Goal: Task Accomplishment & Management: Manage account settings

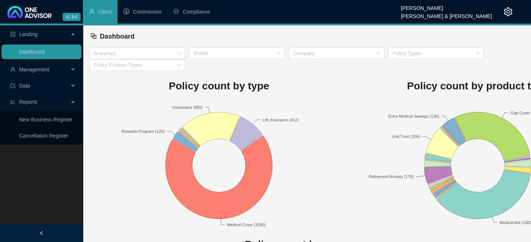
click at [36, 67] on span "Management" at bounding box center [34, 70] width 30 height 6
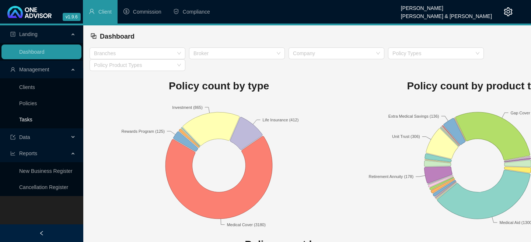
click at [31, 118] on link "Tasks" at bounding box center [25, 120] width 13 height 6
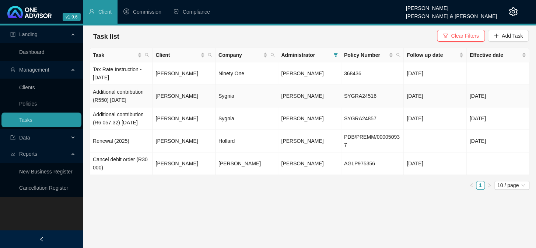
click at [118, 97] on td "Additional contribution (R550) [DATE]" at bounding box center [121, 96] width 63 height 22
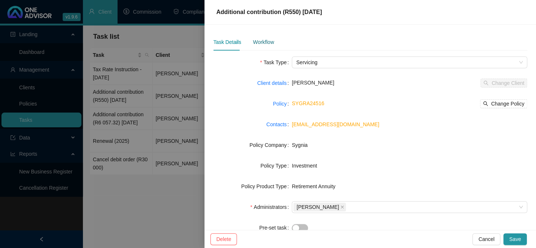
click at [262, 42] on div "Workflow" at bounding box center [263, 42] width 21 height 8
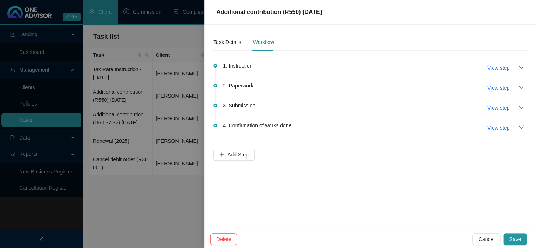
click at [136, 235] on div at bounding box center [268, 124] width 536 height 248
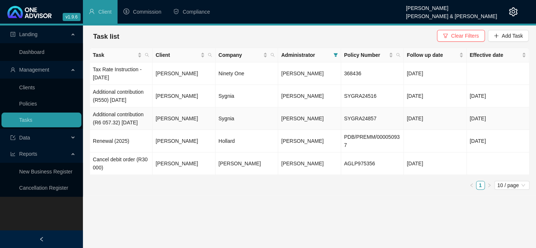
click at [178, 123] on td "[PERSON_NAME]" at bounding box center [184, 118] width 63 height 22
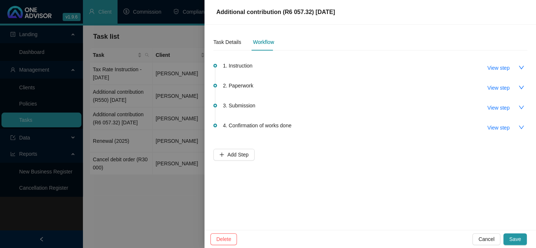
click at [122, 122] on div at bounding box center [268, 124] width 536 height 248
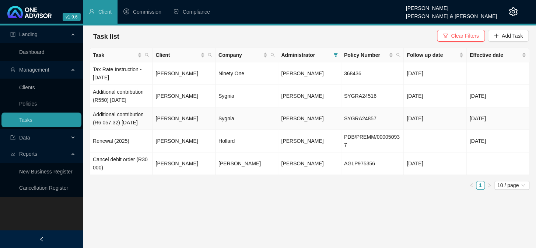
click at [122, 122] on td "Additional contribution (R6 057.32) [DATE]" at bounding box center [121, 118] width 63 height 22
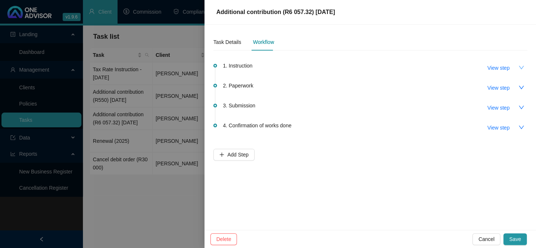
click at [518, 67] on icon "down" at bounding box center [521, 67] width 6 height 6
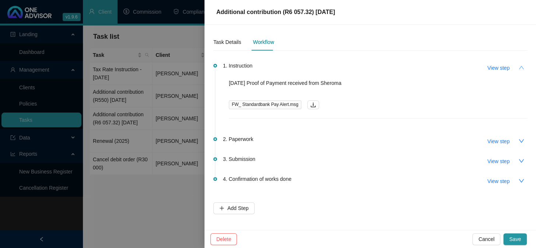
click at [518, 67] on icon "up" at bounding box center [521, 67] width 6 height 6
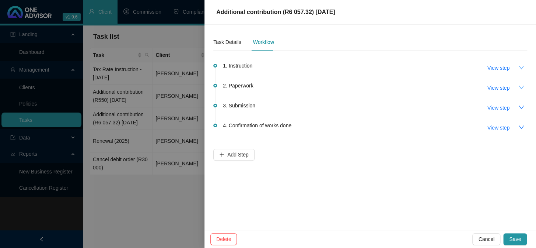
click at [520, 87] on icon "down" at bounding box center [521, 86] width 5 height 3
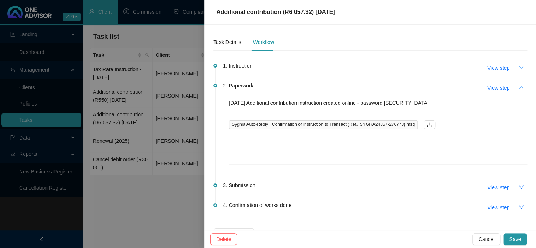
click at [520, 87] on button "button" at bounding box center [521, 87] width 12 height 12
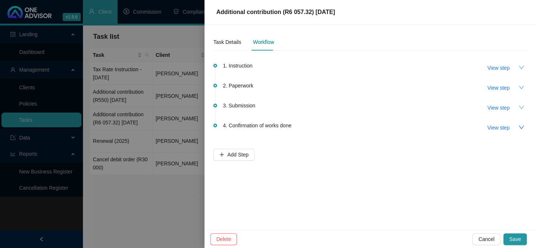
click at [519, 108] on icon "down" at bounding box center [521, 107] width 6 height 6
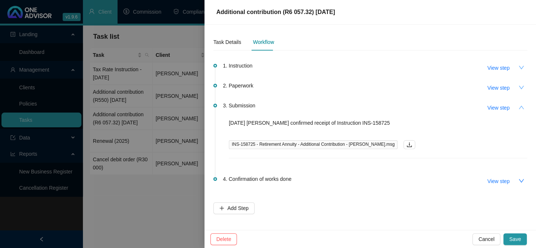
click at [519, 108] on icon "up" at bounding box center [521, 106] width 5 height 3
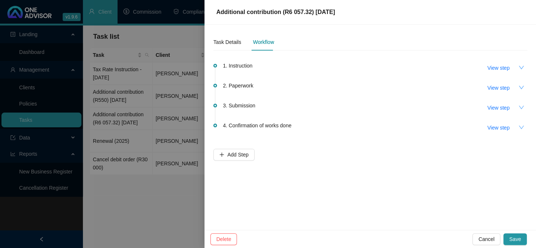
click at [517, 127] on button "button" at bounding box center [521, 127] width 12 height 12
click at [519, 106] on icon "down" at bounding box center [521, 107] width 6 height 6
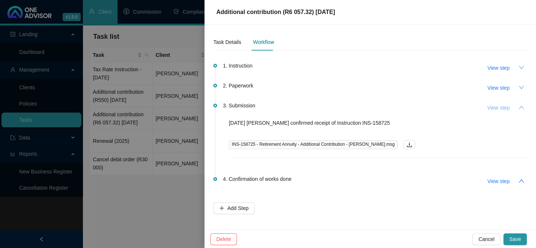
click at [496, 107] on span "View step" at bounding box center [498, 108] width 22 height 8
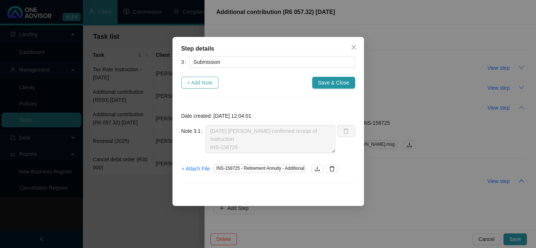
click at [201, 85] on span "+ Add Note" at bounding box center [200, 82] width 26 height 8
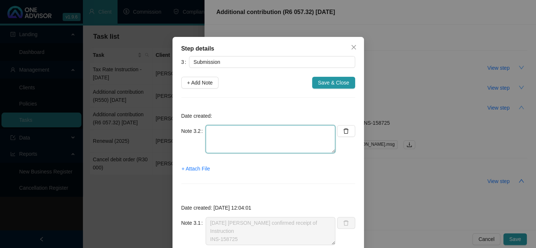
click at [227, 132] on textarea at bounding box center [271, 139] width 130 height 28
type textarea "[DATE] Replied to Sygnia email with POP"
click at [190, 169] on span "+ Attach File" at bounding box center [196, 168] width 28 height 8
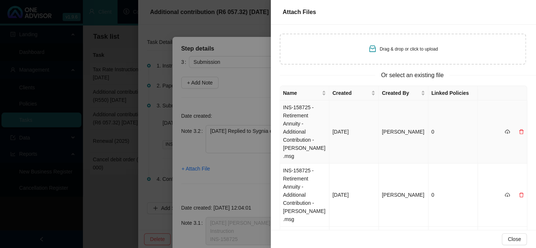
click at [296, 115] on td "INS-158725 - Retirement Annuity - Additional Contribution - [PERSON_NAME].msg" at bounding box center [304, 131] width 49 height 63
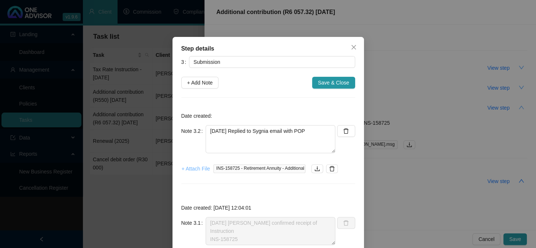
click at [197, 169] on span "+ Attach File" at bounding box center [196, 168] width 28 height 8
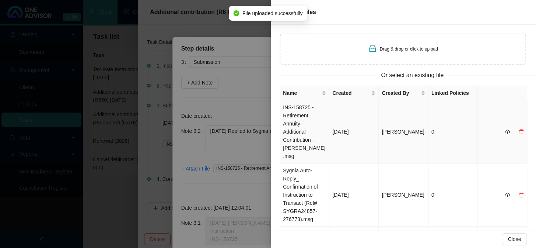
click at [297, 115] on td "INS-158725 - Retirement Annuity - Additional Contribution - [PERSON_NAME].msg" at bounding box center [304, 131] width 49 height 63
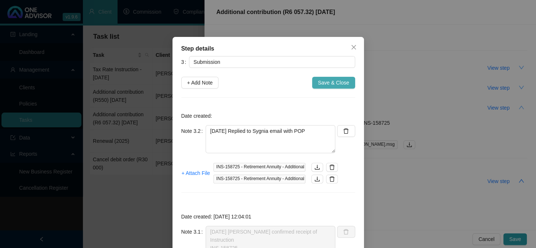
click at [328, 84] on span "Save & Close" at bounding box center [333, 82] width 31 height 8
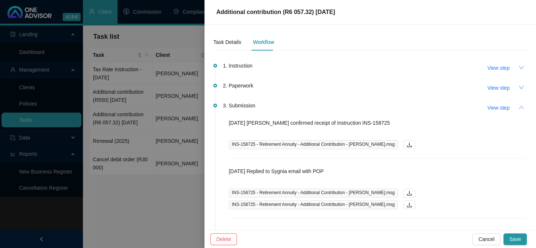
scroll to position [33, 0]
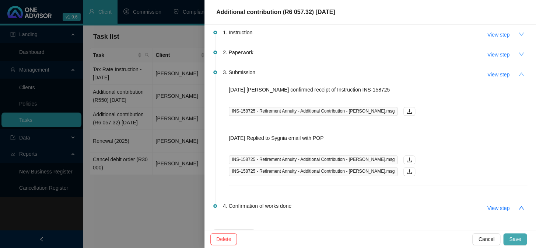
click at [518, 238] on span "Save" at bounding box center [515, 239] width 12 height 8
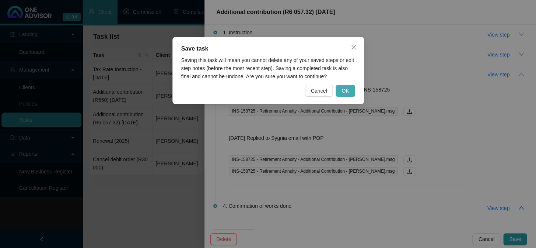
click at [350, 88] on button "OK" at bounding box center [345, 91] width 19 height 12
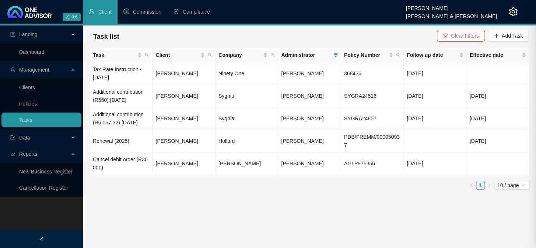
scroll to position [0, 0]
click at [177, 125] on td "[PERSON_NAME]" at bounding box center [184, 118] width 63 height 22
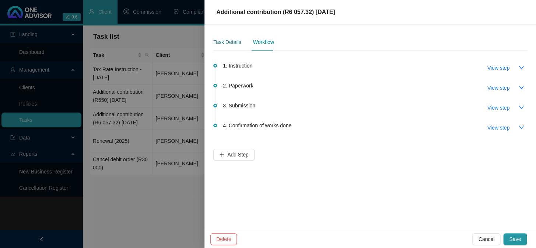
click at [230, 42] on div "Task Details" at bounding box center [227, 42] width 28 height 8
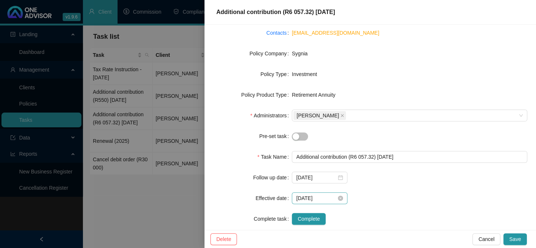
scroll to position [100, 0]
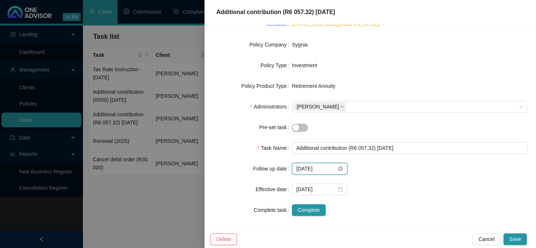
click at [323, 167] on input "[DATE]" at bounding box center [316, 168] width 40 height 8
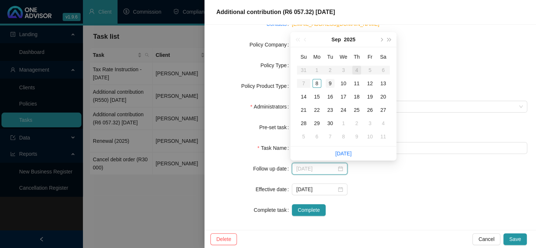
type input "[DATE]"
click at [328, 83] on div "9" at bounding box center [330, 83] width 9 height 9
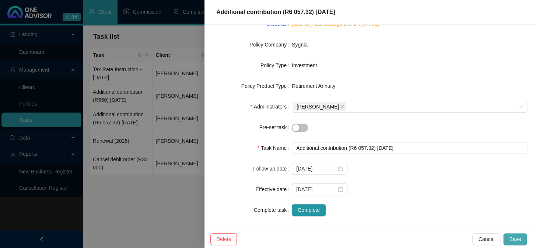
click at [515, 239] on span "Save" at bounding box center [515, 239] width 12 height 8
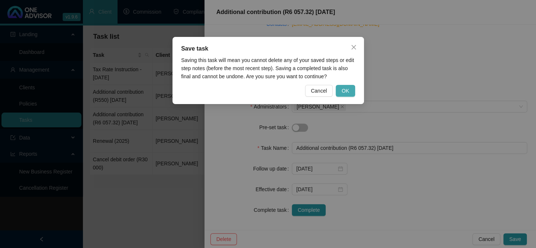
click at [346, 91] on span "OK" at bounding box center [345, 91] width 7 height 8
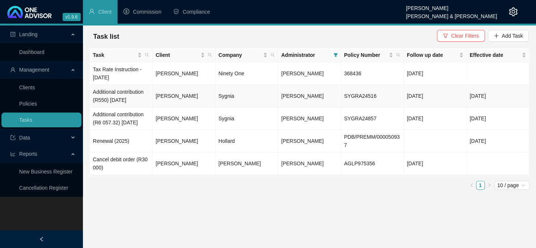
click at [176, 95] on td "[PERSON_NAME]" at bounding box center [184, 96] width 63 height 22
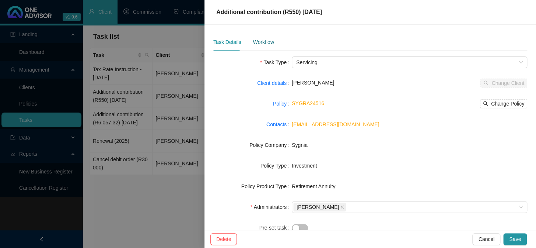
click at [262, 41] on div "Workflow" at bounding box center [263, 42] width 21 height 8
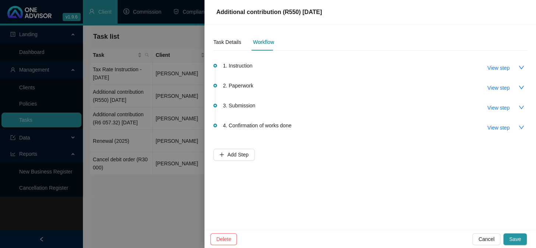
click at [86, 226] on div at bounding box center [268, 124] width 536 height 248
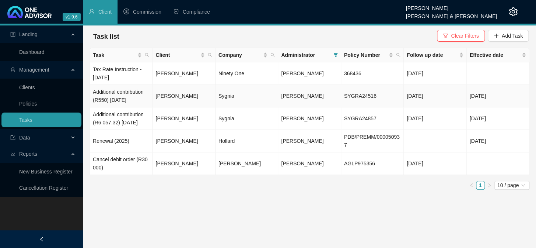
click at [181, 95] on td "[PERSON_NAME]" at bounding box center [184, 96] width 63 height 22
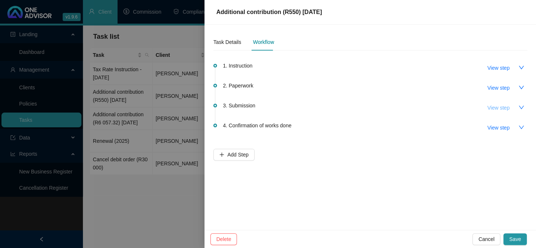
click at [496, 108] on span "View step" at bounding box center [498, 108] width 22 height 8
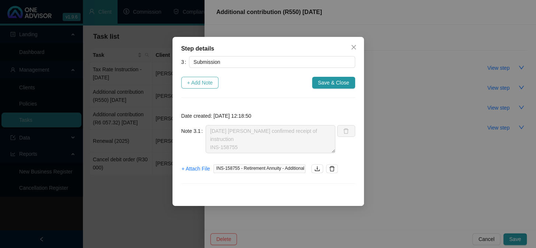
click at [192, 83] on span "+ Add Note" at bounding box center [200, 82] width 26 height 8
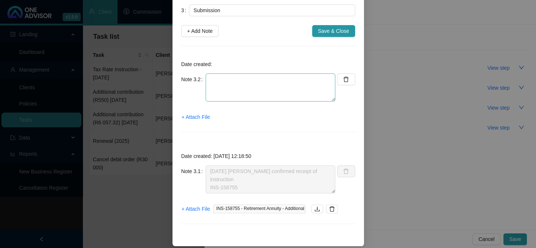
scroll to position [58, 0]
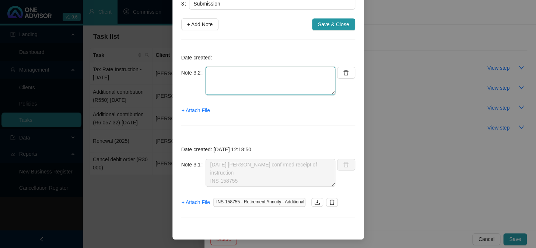
click at [231, 71] on textarea at bounding box center [271, 81] width 130 height 28
click at [123, 198] on div "Step details 3 Submission + Add Note Save & Close Date created: Note 3.2 + Atta…" at bounding box center [268, 124] width 536 height 248
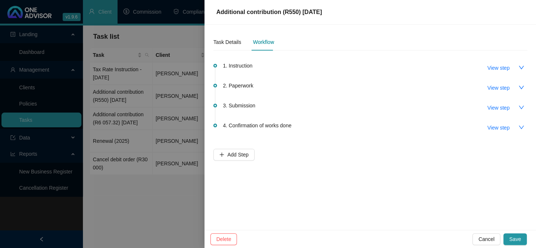
click at [159, 120] on div at bounding box center [268, 124] width 536 height 248
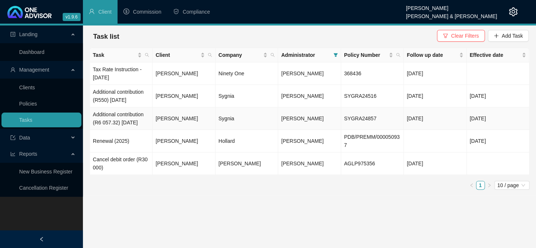
click at [123, 125] on td "Additional contribution (R6 057.32) [DATE]" at bounding box center [121, 118] width 63 height 22
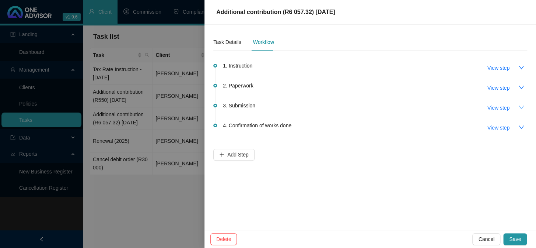
click at [521, 105] on icon "down" at bounding box center [521, 107] width 6 height 6
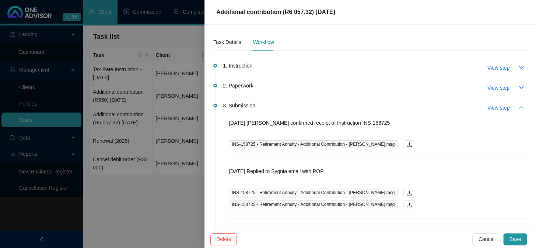
click at [143, 211] on div at bounding box center [268, 124] width 536 height 248
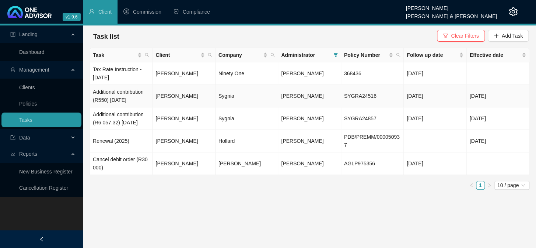
click at [173, 95] on td "[PERSON_NAME]" at bounding box center [184, 96] width 63 height 22
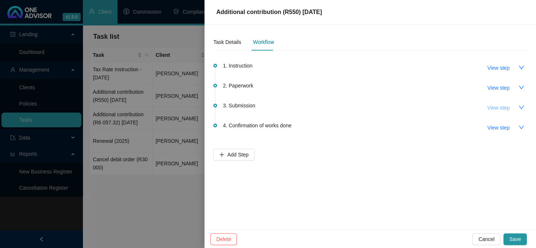
click at [497, 105] on span "View step" at bounding box center [498, 108] width 22 height 8
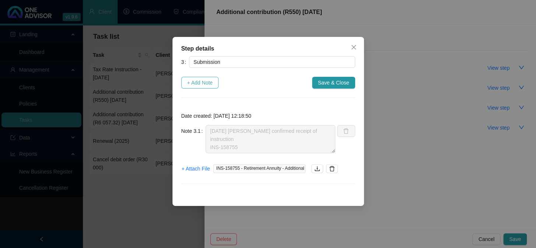
click at [197, 83] on span "+ Add Note" at bounding box center [200, 82] width 26 height 8
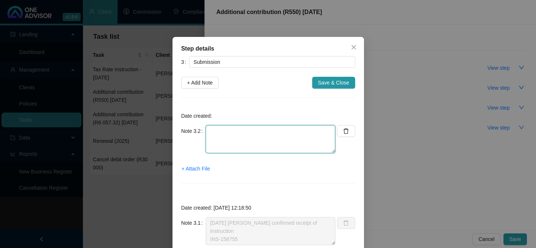
click at [253, 132] on textarea at bounding box center [271, 139] width 130 height 28
type textarea "[DATE] Email from [GEOGRAPHIC_DATA]"
click at [189, 169] on span "+ Attach File" at bounding box center [196, 168] width 28 height 8
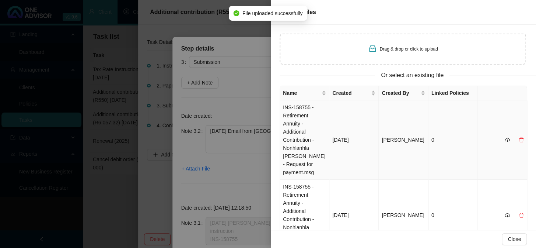
click at [300, 117] on td "INS-158755 - Retirement Annuity - Additional Contribution - Nonhlanhla [PERSON_…" at bounding box center [304, 139] width 49 height 79
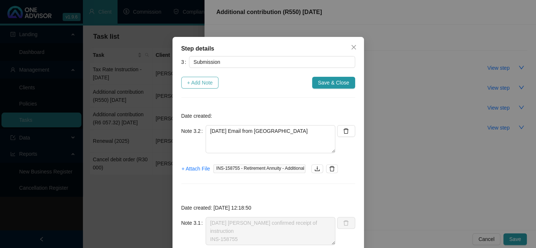
click at [196, 84] on span "+ Add Note" at bounding box center [200, 82] width 26 height 8
type textarea "[DATE] Email from [GEOGRAPHIC_DATA]"
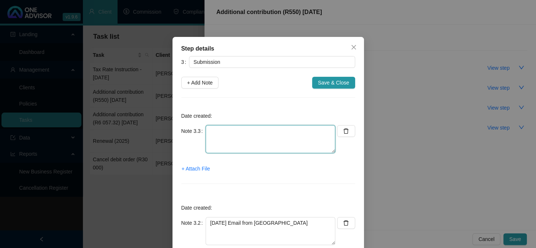
click at [292, 138] on textarea at bounding box center [271, 139] width 130 height 28
type textarea "[PHONE_NUMBER] Replied to Sygnia with POP"
click at [184, 165] on span "+ Attach File" at bounding box center [196, 168] width 28 height 8
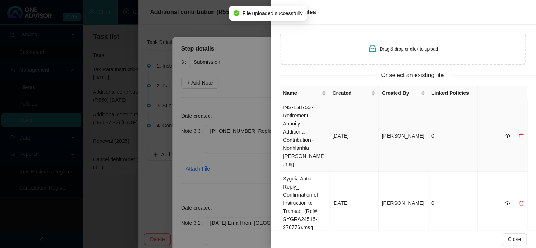
click at [293, 109] on td "INS-158755 - Retirement Annuity - Additional Contribution - Nonhlanhla [PERSON_…" at bounding box center [304, 135] width 49 height 71
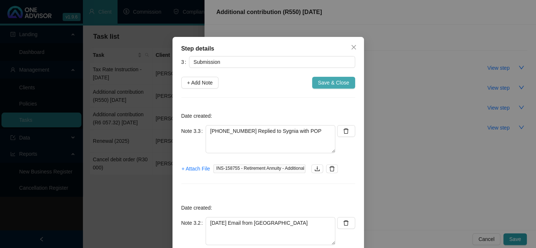
click at [322, 78] on span "Save & Close" at bounding box center [333, 82] width 31 height 8
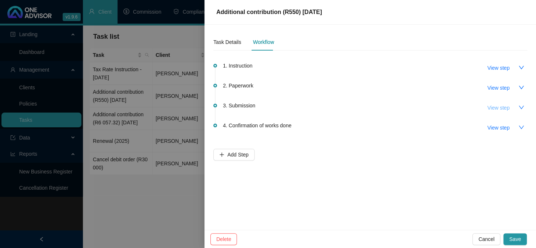
click at [493, 108] on span "View step" at bounding box center [498, 108] width 22 height 8
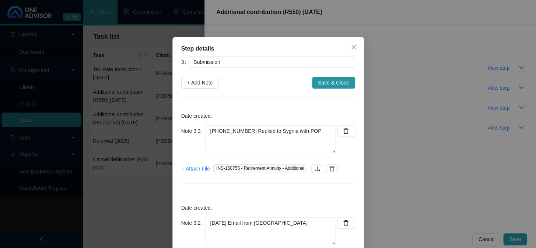
click at [402, 199] on div "Step details 3 Submission + Add Note Save & Close Date created: Note 3.3 [PHONE…" at bounding box center [268, 124] width 536 height 248
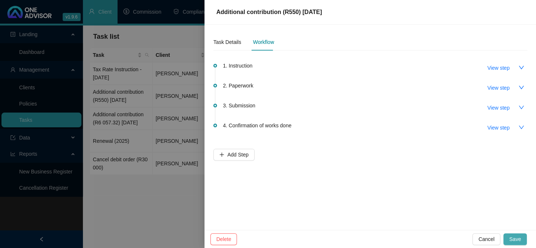
click at [515, 239] on span "Save" at bounding box center [515, 239] width 12 height 8
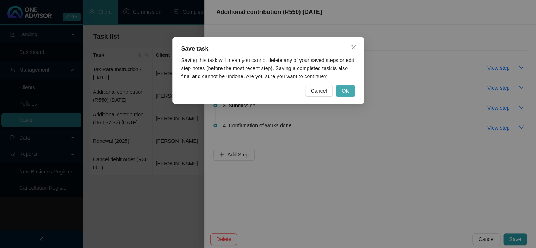
click at [344, 94] on span "OK" at bounding box center [345, 91] width 7 height 8
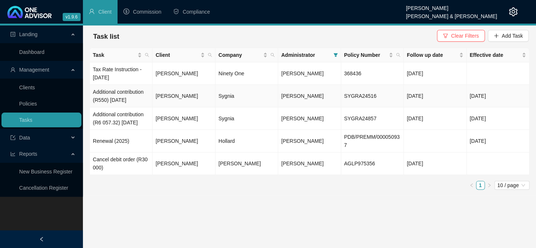
click at [126, 96] on td "Additional contribution (R550) [DATE]" at bounding box center [121, 96] width 63 height 22
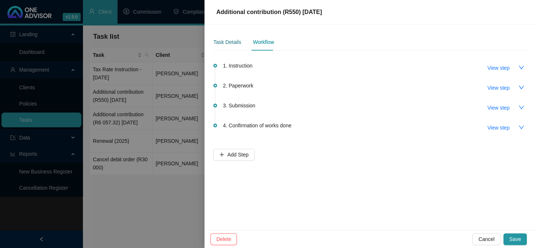
click at [231, 41] on div "Task Details" at bounding box center [227, 42] width 28 height 8
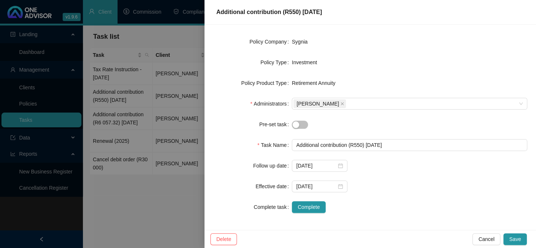
scroll to position [103, 0]
click at [318, 168] on input "[DATE]" at bounding box center [316, 165] width 40 height 8
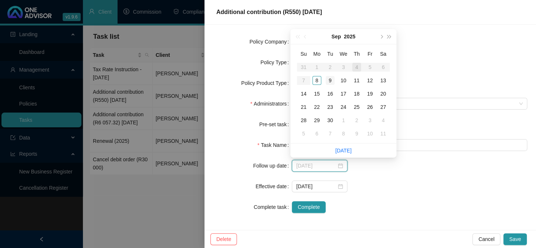
type input "[DATE]"
click at [329, 80] on div "9" at bounding box center [330, 80] width 9 height 9
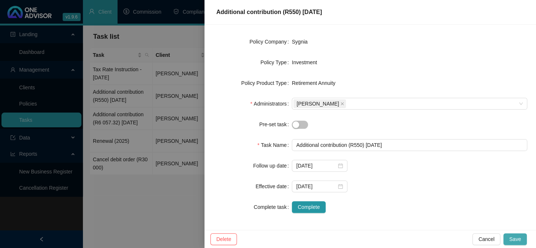
click at [514, 236] on span "Save" at bounding box center [515, 239] width 12 height 8
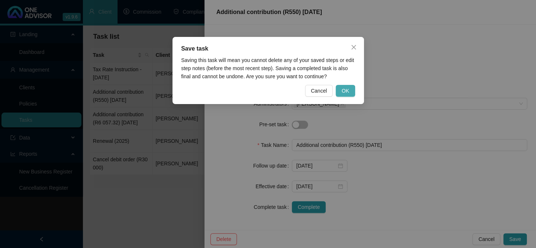
click at [340, 91] on button "OK" at bounding box center [345, 91] width 19 height 12
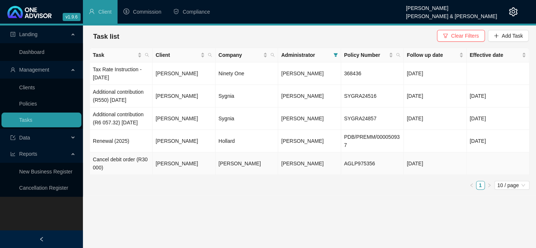
click at [122, 157] on td "Cancel debit order (R30 000)" at bounding box center [121, 163] width 63 height 22
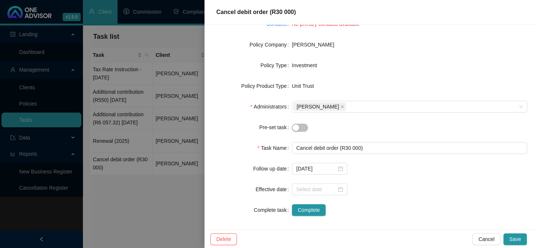
scroll to position [0, 0]
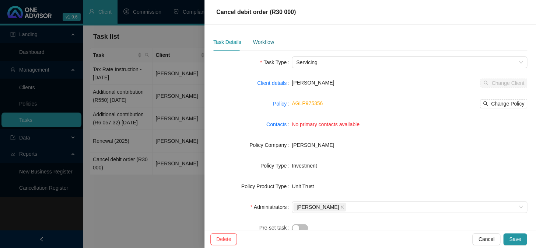
click at [259, 42] on div "Workflow" at bounding box center [263, 42] width 21 height 8
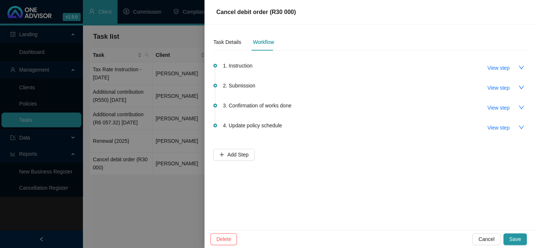
click at [248, 84] on span "2. Submission" at bounding box center [239, 85] width 32 height 8
click at [503, 88] on span "View step" at bounding box center [498, 88] width 22 height 8
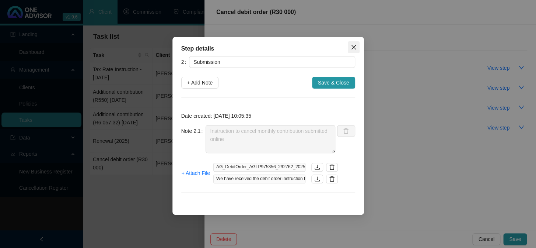
click at [351, 47] on icon "close" at bounding box center [354, 47] width 6 height 6
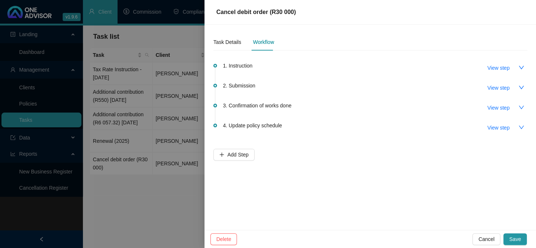
click at [503, 108] on span "View step" at bounding box center [498, 108] width 22 height 8
type input "Confirmation of works done"
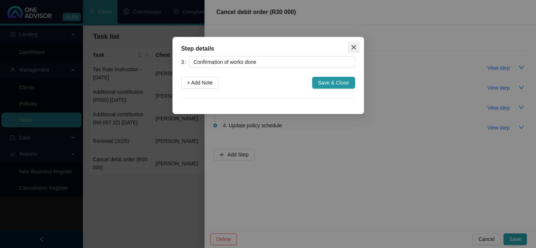
click at [354, 48] on icon "close" at bounding box center [354, 47] width 6 height 6
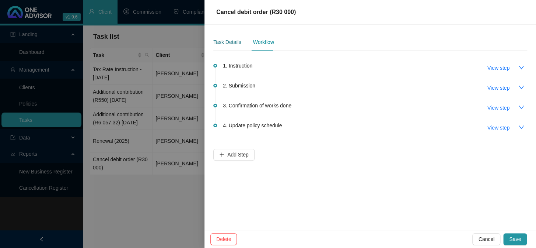
click at [220, 40] on div "Task Details" at bounding box center [227, 42] width 28 height 8
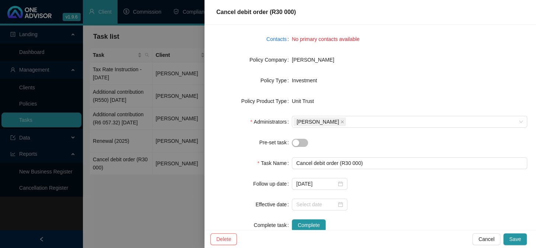
scroll to position [103, 0]
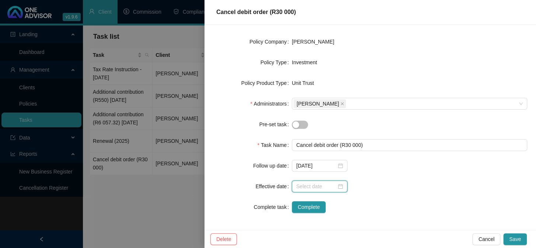
click at [311, 188] on input at bounding box center [316, 186] width 40 height 8
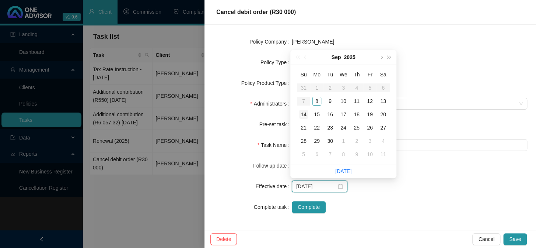
type input "[DATE]"
click at [219, 202] on div "Complete task" at bounding box center [252, 207] width 78 height 12
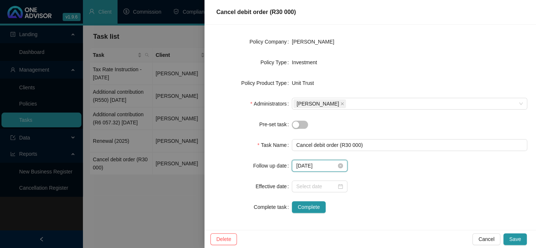
click at [323, 163] on input "[DATE]" at bounding box center [316, 165] width 40 height 8
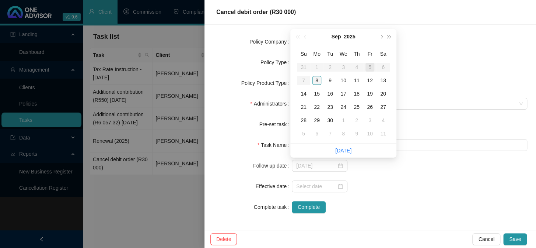
click at [315, 81] on div "8" at bounding box center [316, 80] width 9 height 9
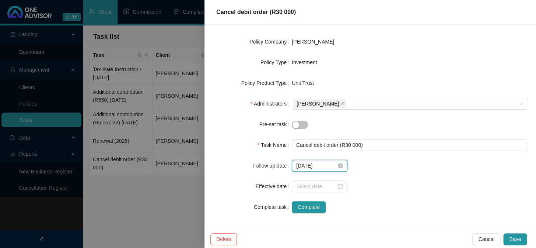
click at [329, 167] on input "[DATE]" at bounding box center [316, 165] width 40 height 8
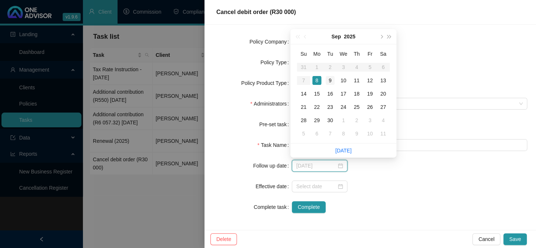
type input "[DATE]"
click at [329, 81] on div "9" at bounding box center [330, 80] width 9 height 9
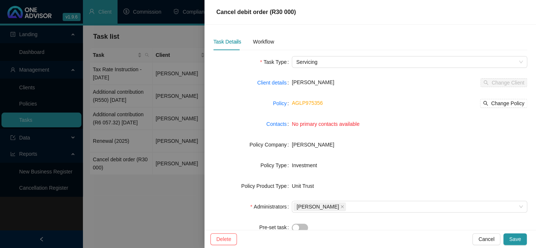
scroll to position [0, 0]
click at [262, 43] on div "Workflow" at bounding box center [263, 42] width 21 height 8
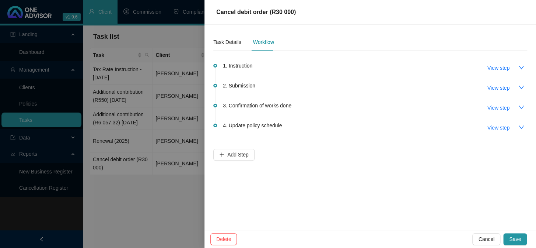
click at [248, 88] on span "2. Submission" at bounding box center [239, 85] width 32 height 8
click at [488, 84] on span "View step" at bounding box center [498, 88] width 22 height 8
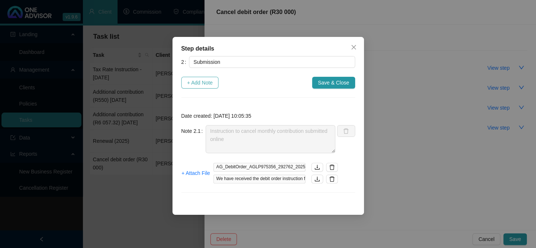
click at [202, 81] on span "+ Add Note" at bounding box center [200, 82] width 26 height 8
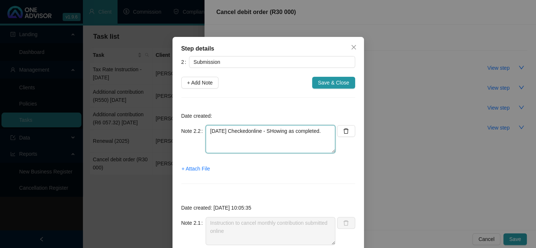
click at [253, 129] on textarea "[DATE] Checkedonline - SHowing as completed." at bounding box center [271, 139] width 130 height 28
click at [281, 129] on textarea "[DATE] Checked online - SHowing as completed." at bounding box center [271, 139] width 130 height 28
type textarea "[DATE] Checked online - Showing as completed."
click at [203, 168] on span "+ Attach File" at bounding box center [196, 168] width 28 height 8
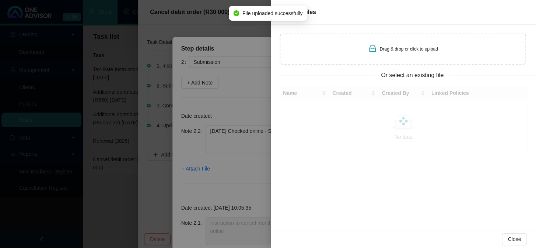
click at [355, 51] on div "Drag & drop or click to upload" at bounding box center [403, 49] width 246 height 31
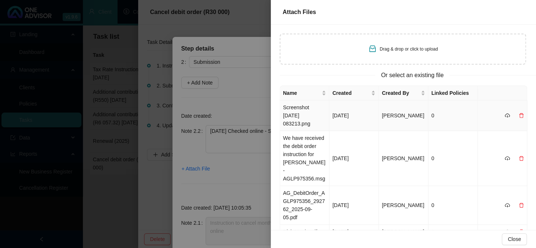
click at [300, 111] on td "Screenshot [DATE] 083213.png" at bounding box center [304, 115] width 49 height 31
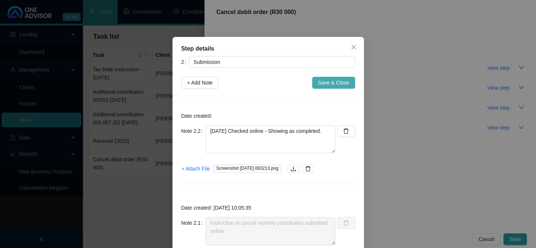
click at [328, 81] on span "Save & Close" at bounding box center [333, 82] width 31 height 8
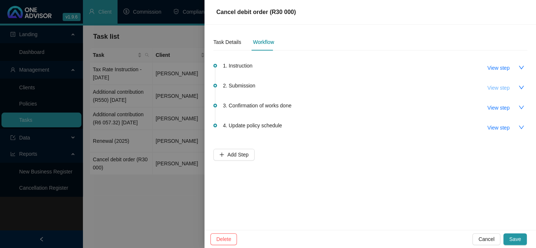
click at [501, 87] on span "View step" at bounding box center [498, 88] width 22 height 8
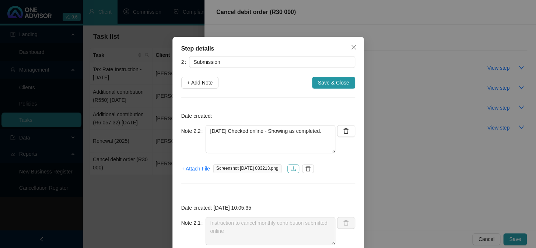
click at [295, 169] on icon "download" at bounding box center [293, 168] width 5 height 5
click at [331, 77] on button "Save & Close" at bounding box center [333, 83] width 43 height 12
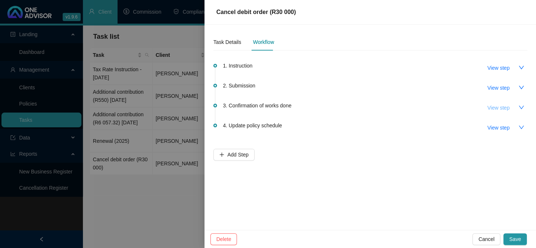
click at [505, 106] on span "View step" at bounding box center [498, 108] width 22 height 8
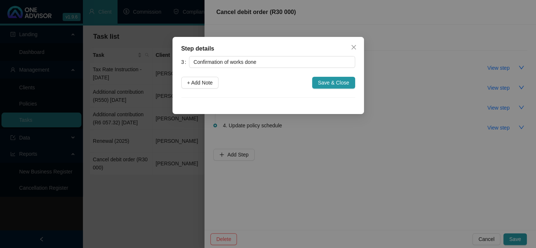
drag, startPoint x: 256, startPoint y: 44, endPoint x: 263, endPoint y: 52, distance: 11.2
click at [263, 52] on div "Step details 3 Confirmation of works done + Add Note Save & Close Cancel OK" at bounding box center [268, 75] width 192 height 77
click at [203, 81] on span "+ Add Note" at bounding box center [200, 82] width 26 height 8
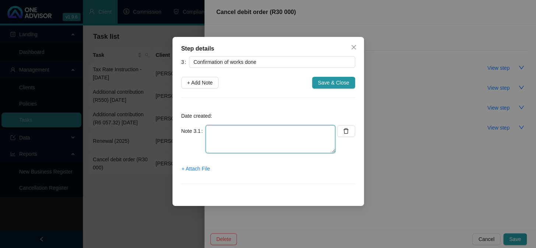
click at [225, 137] on textarea at bounding box center [271, 139] width 130 height 28
type textarea "[DATE] Confirmation emailed to client"
click at [204, 169] on span "+ Attach File" at bounding box center [196, 168] width 28 height 8
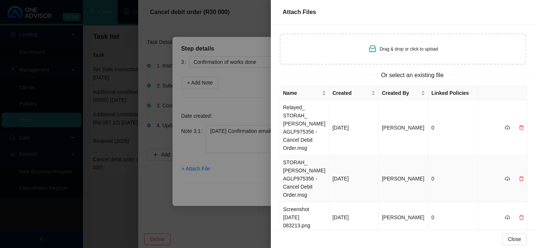
click at [298, 176] on td "STORAH_ [PERSON_NAME] AGLP975356 - Cancel Debit Order.msg" at bounding box center [304, 178] width 49 height 47
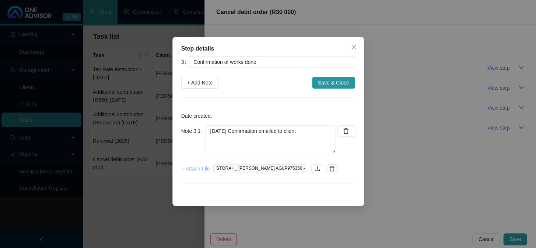
click at [200, 169] on span "+ Attach File" at bounding box center [196, 168] width 28 height 8
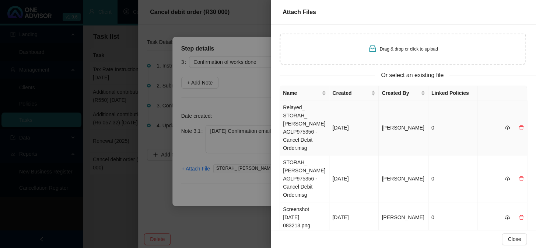
click at [295, 109] on td "Relayed_ STORAH_ [PERSON_NAME] AGLP975356 - Cancel Debit Order.msg" at bounding box center [304, 127] width 49 height 55
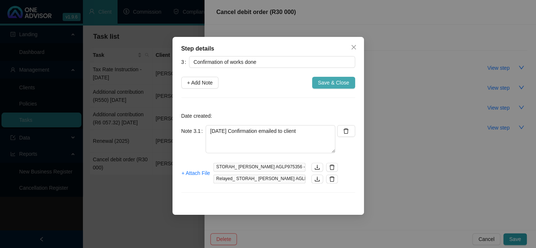
click at [333, 79] on span "Save & Close" at bounding box center [333, 82] width 31 height 8
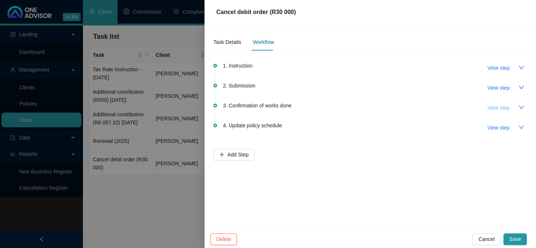
click at [493, 107] on span "View step" at bounding box center [498, 108] width 22 height 8
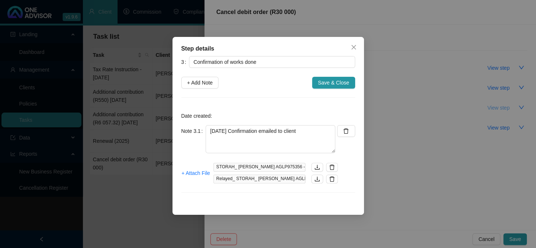
click at [493, 107] on div "Step details 3 Confirmation of works done + Add Note Save & Close Date created:…" at bounding box center [268, 124] width 536 height 248
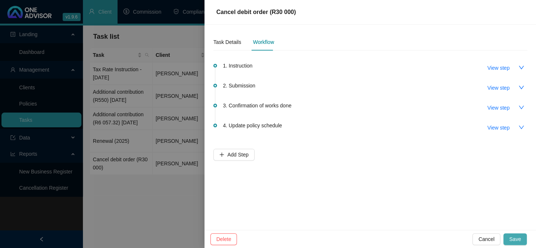
click at [510, 234] on button "Save" at bounding box center [515, 239] width 24 height 12
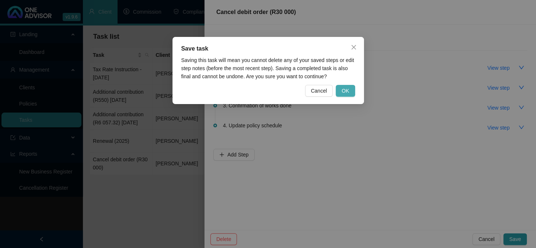
click at [346, 87] on span "OK" at bounding box center [345, 91] width 7 height 8
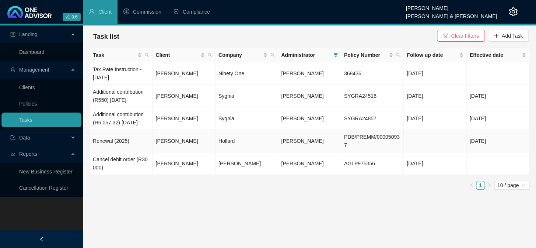
click at [123, 144] on td "Renewal (2025)" at bounding box center [121, 141] width 63 height 22
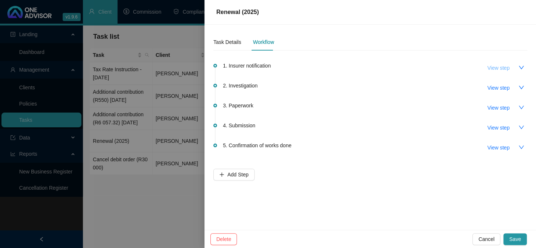
click at [497, 70] on span "View step" at bounding box center [498, 68] width 22 height 8
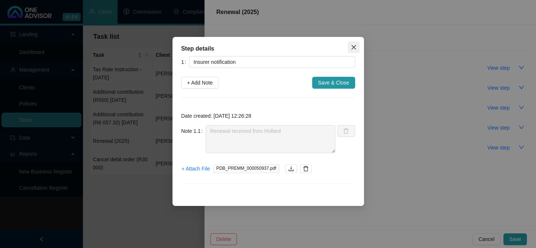
click at [355, 46] on icon "close" at bounding box center [354, 47] width 6 height 6
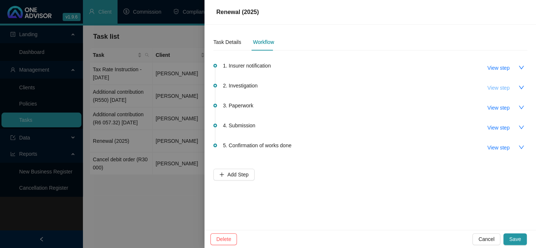
click at [491, 87] on span "View step" at bounding box center [498, 88] width 22 height 8
type input "Investigation"
type textarea "Current: R2,160.79 New: R2,428.48 Increase: R267.69"
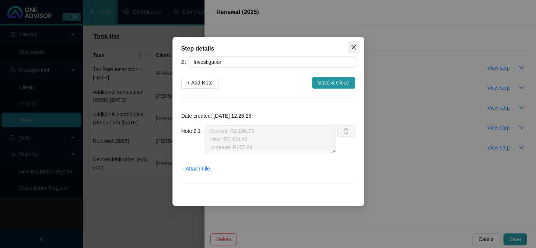
click at [353, 46] on icon "close" at bounding box center [354, 47] width 6 height 6
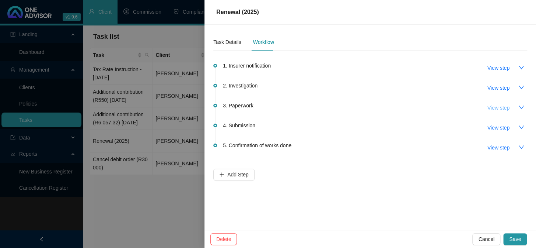
click at [490, 107] on span "View step" at bounding box center [498, 108] width 22 height 8
type input "Paperwork"
type textarea "[DATE] Renewal emailed to client"
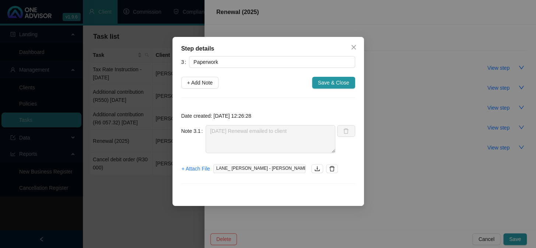
drag, startPoint x: 351, startPoint y: 45, endPoint x: 356, endPoint y: 49, distance: 6.3
click at [351, 45] on icon "close" at bounding box center [353, 47] width 4 height 4
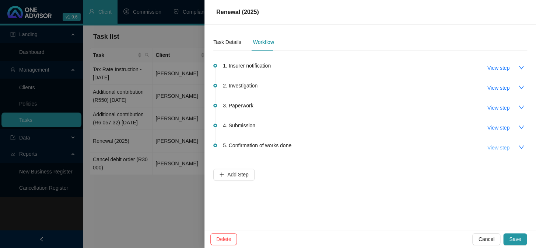
click at [497, 150] on span "View step" at bounding box center [498, 147] width 22 height 8
type input "Confirmation of works done"
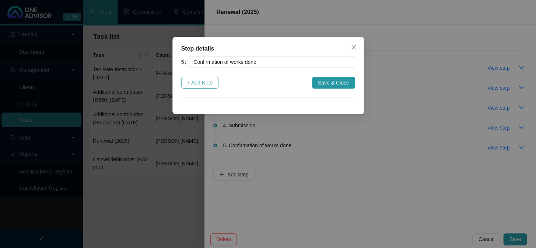
click at [205, 81] on span "+ Add Note" at bounding box center [200, 82] width 26 height 8
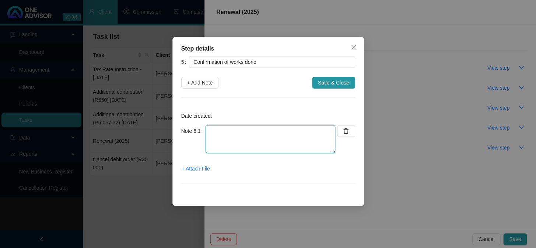
click at [230, 139] on textarea at bounding box center [271, 139] width 130 height 28
click at [199, 168] on span "+ Attach File" at bounding box center [196, 168] width 28 height 8
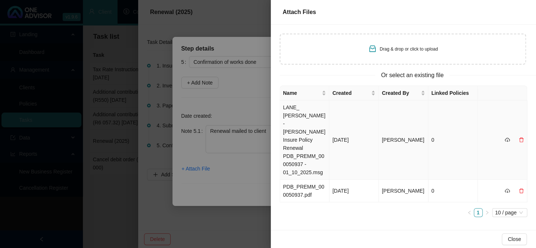
click at [305, 125] on td "LANE_ [PERSON_NAME] - [PERSON_NAME] Insure Policy Renewal PDB_PREMM_000050937 -…" at bounding box center [304, 139] width 49 height 79
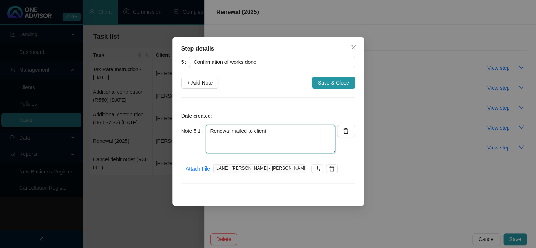
click at [284, 129] on textarea "Renewal mailed to client" at bounding box center [271, 139] width 130 height 28
type textarea "Renewal mailed to client - no queries received."
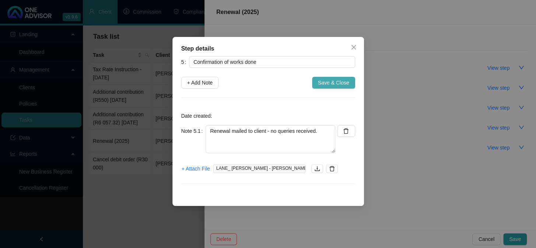
click at [329, 83] on span "Save & Close" at bounding box center [333, 82] width 31 height 8
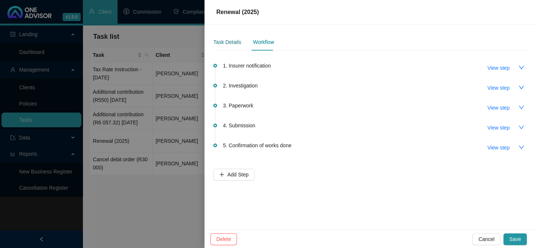
click at [224, 42] on div "Task Details" at bounding box center [227, 42] width 28 height 8
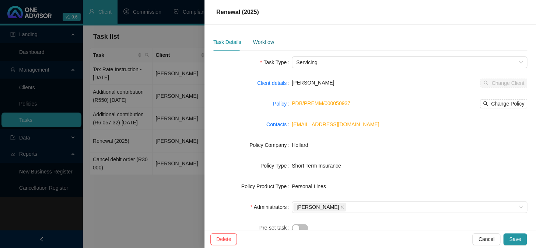
click at [259, 43] on div "Workflow" at bounding box center [263, 42] width 21 height 8
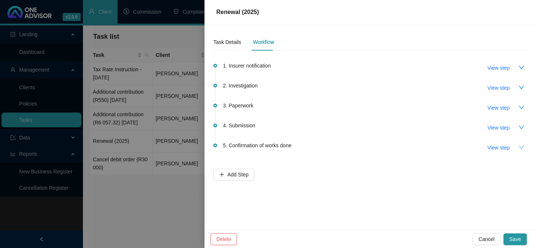
click at [519, 147] on icon "down" at bounding box center [521, 147] width 6 height 6
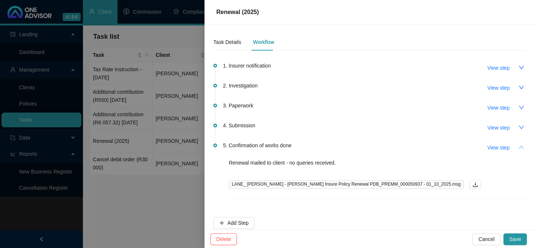
click at [519, 147] on icon "up" at bounding box center [521, 147] width 6 height 6
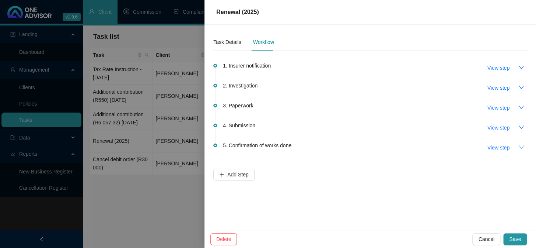
click at [519, 147] on icon "down" at bounding box center [521, 147] width 6 height 6
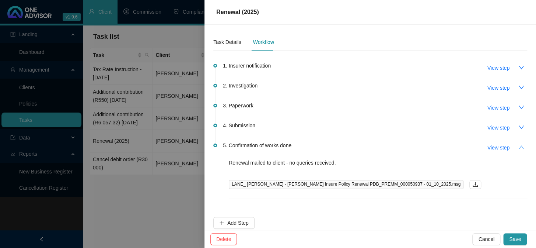
click at [519, 147] on icon "up" at bounding box center [521, 147] width 6 height 6
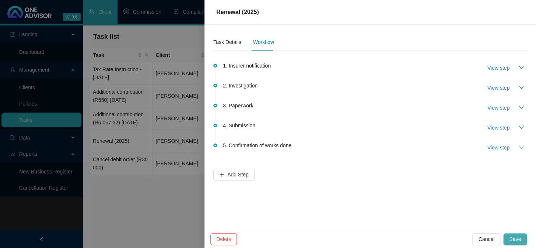
click at [512, 234] on button "Save" at bounding box center [515, 239] width 24 height 12
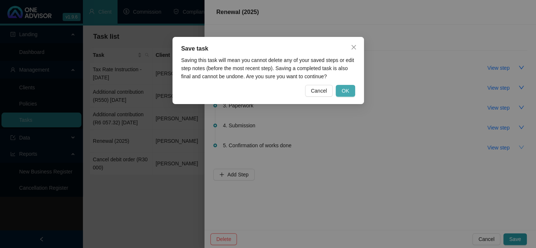
click at [351, 90] on button "OK" at bounding box center [345, 91] width 19 height 12
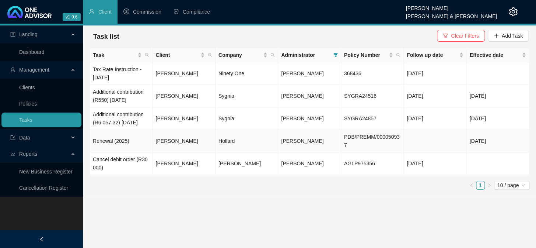
click at [112, 144] on td "Renewal (2025)" at bounding box center [121, 141] width 63 height 22
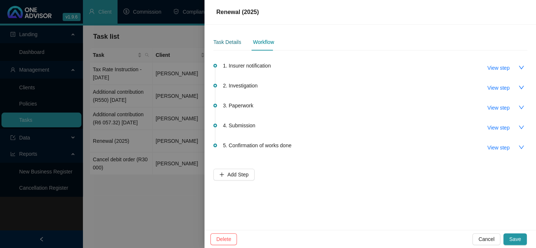
click at [230, 41] on div "Task Details" at bounding box center [227, 42] width 28 height 8
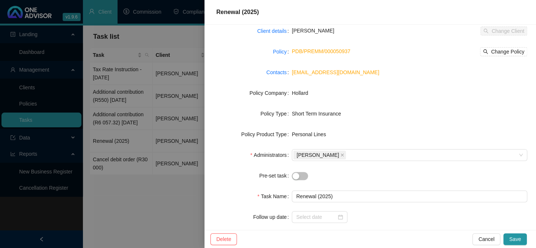
scroll to position [103, 0]
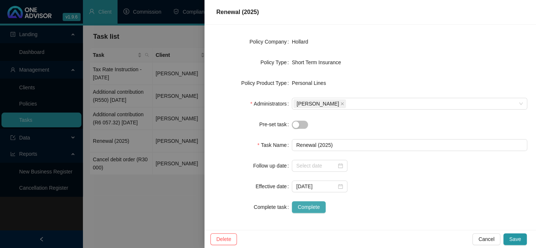
click at [306, 205] on span "Complete" at bounding box center [309, 207] width 22 height 8
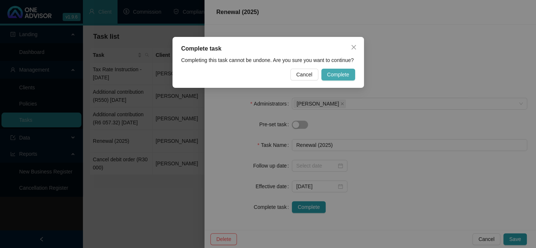
click at [340, 73] on span "Complete" at bounding box center [338, 74] width 22 height 8
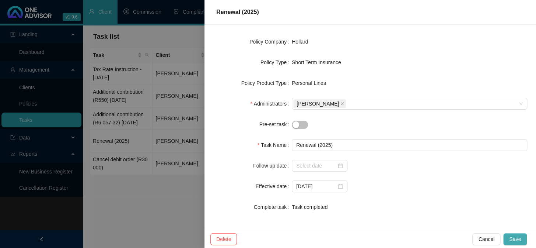
click at [516, 241] on span "Save" at bounding box center [515, 239] width 12 height 8
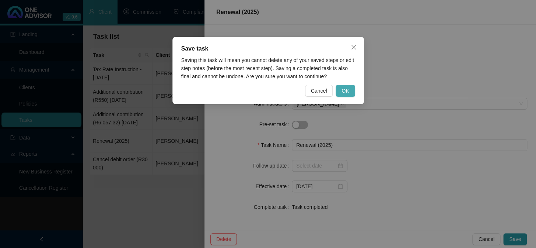
click at [343, 92] on span "OK" at bounding box center [345, 91] width 7 height 8
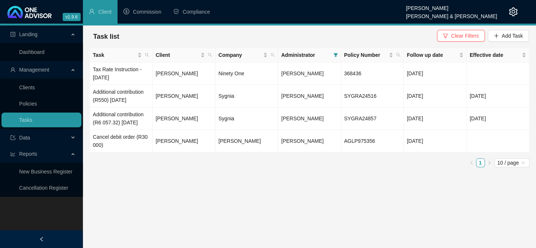
click at [104, 235] on main "Landing Dashboard Management Clients Policies Tasks Data Reports New Business R…" at bounding box center [268, 136] width 536 height 222
click at [136, 146] on td "Cancel debit order (R30 000)" at bounding box center [121, 141] width 63 height 22
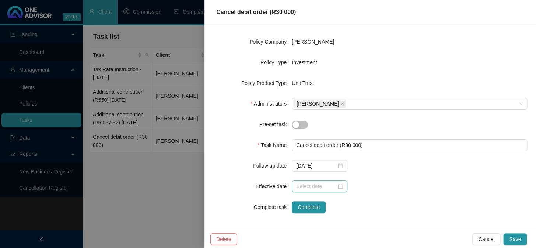
click at [337, 186] on div at bounding box center [319, 186] width 47 height 8
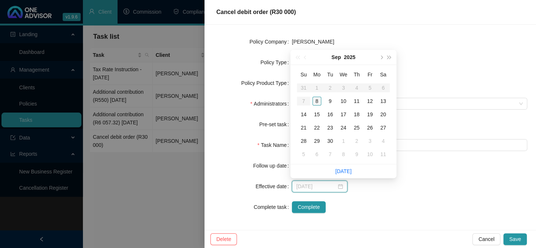
type input "[DATE]"
click at [316, 101] on div "8" at bounding box center [316, 101] width 9 height 9
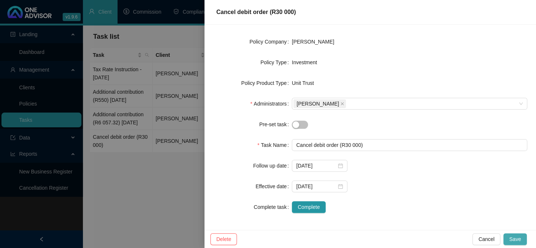
click at [514, 238] on span "Save" at bounding box center [515, 239] width 12 height 8
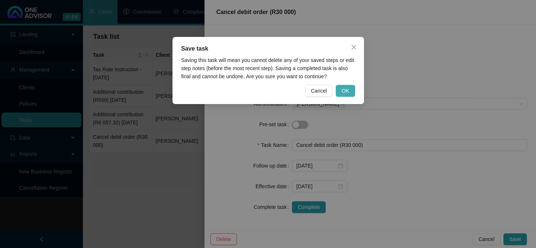
click at [342, 92] on span "OK" at bounding box center [345, 91] width 7 height 8
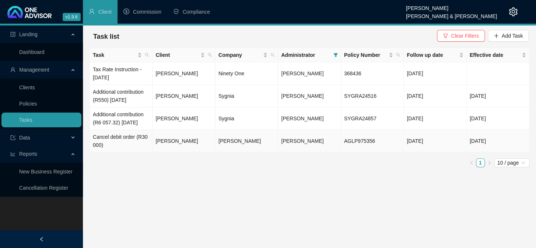
click at [118, 146] on td "Cancel debit order (R30 000)" at bounding box center [121, 141] width 63 height 22
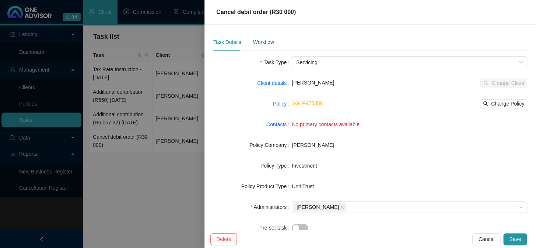
click at [266, 43] on div "Workflow" at bounding box center [263, 42] width 21 height 8
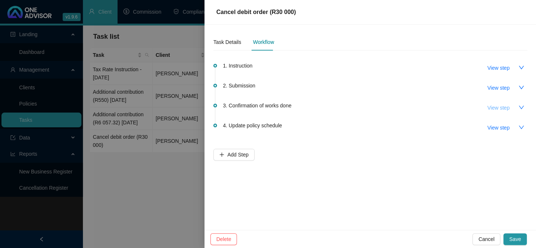
click at [496, 107] on span "View step" at bounding box center [498, 108] width 22 height 8
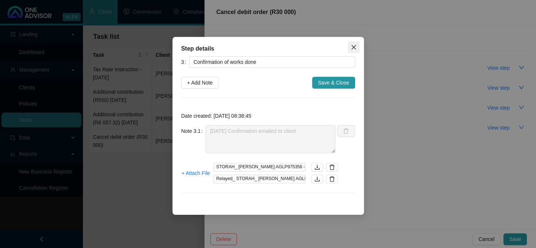
click at [353, 47] on icon "close" at bounding box center [353, 47] width 4 height 4
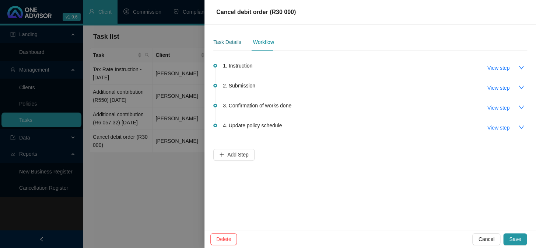
click at [226, 43] on div "Task Details" at bounding box center [227, 42] width 28 height 8
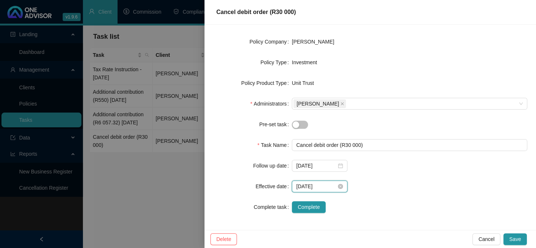
click at [330, 185] on input "[DATE]" at bounding box center [316, 186] width 40 height 8
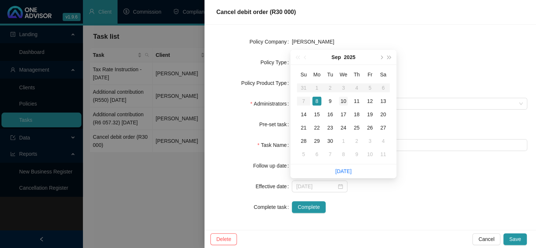
click at [343, 99] on div "10" at bounding box center [343, 101] width 9 height 9
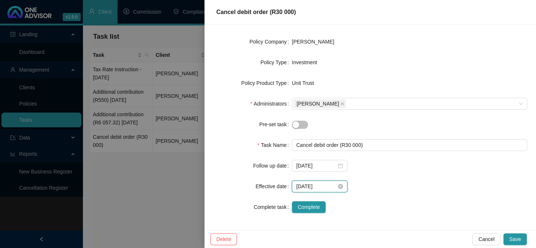
click at [329, 186] on input "[DATE]" at bounding box center [316, 186] width 40 height 8
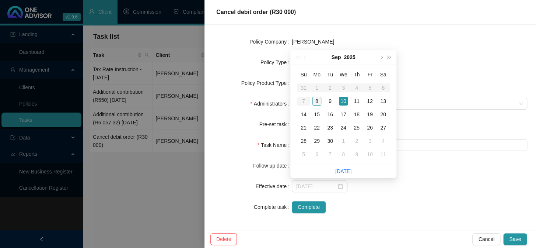
click at [317, 99] on div "8" at bounding box center [316, 101] width 9 height 9
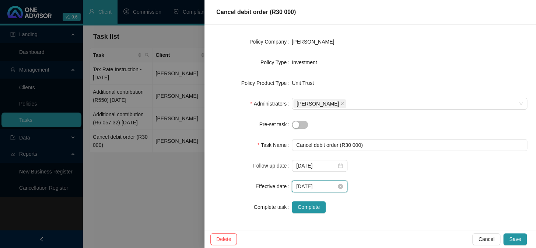
click at [323, 185] on input "[DATE]" at bounding box center [316, 186] width 40 height 8
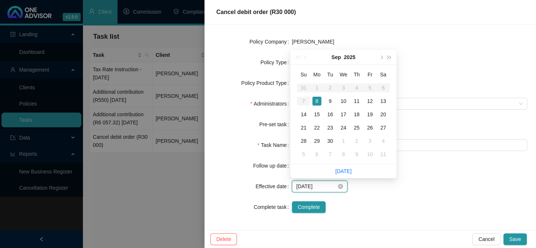
click at [323, 185] on input "[DATE]" at bounding box center [316, 186] width 40 height 8
type input "[DATE]"
click at [188, 200] on div at bounding box center [268, 124] width 536 height 248
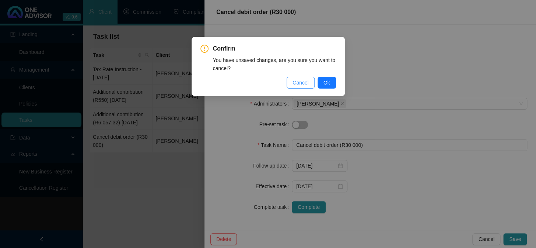
click at [305, 84] on span "Cancel" at bounding box center [301, 82] width 16 height 8
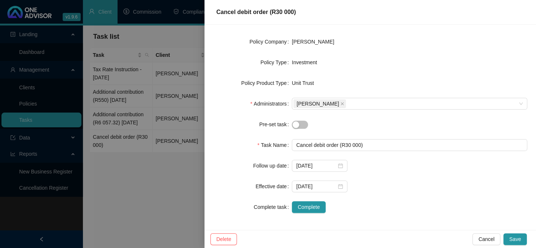
click at [167, 226] on div at bounding box center [268, 124] width 536 height 248
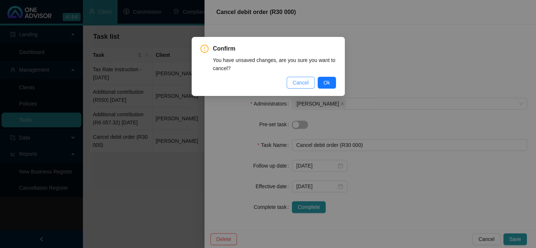
click at [309, 82] on button "Cancel" at bounding box center [301, 83] width 28 height 12
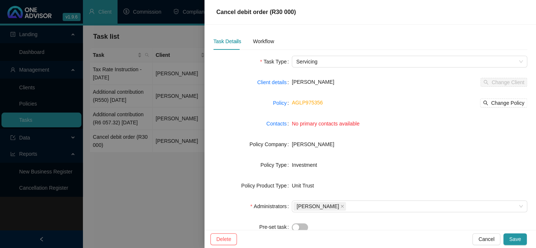
scroll to position [0, 0]
click at [267, 42] on div "Workflow" at bounding box center [263, 42] width 21 height 8
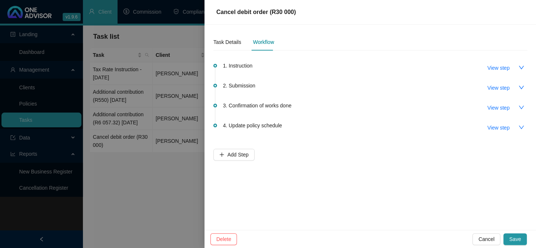
click at [254, 126] on span "4. Update policy schedule" at bounding box center [252, 125] width 59 height 8
click at [493, 127] on span "View step" at bounding box center [498, 127] width 22 height 8
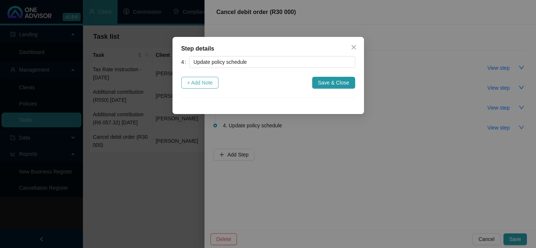
click at [200, 83] on span "+ Add Note" at bounding box center [200, 82] width 26 height 8
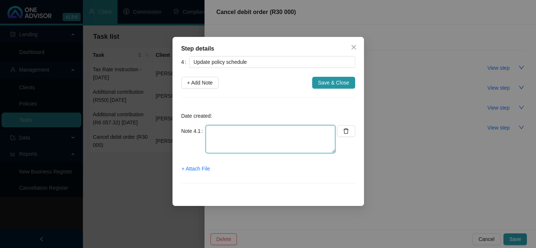
click at [215, 137] on textarea at bounding box center [271, 139] width 130 height 28
type textarea "updated schedule"
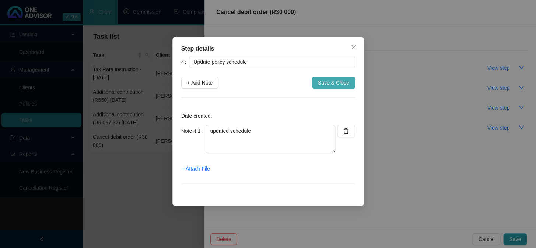
click at [334, 82] on span "Save & Close" at bounding box center [333, 82] width 31 height 8
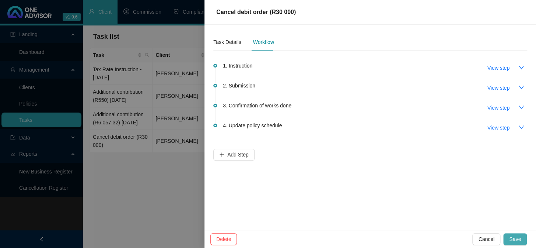
click at [517, 238] on span "Save" at bounding box center [515, 239] width 12 height 8
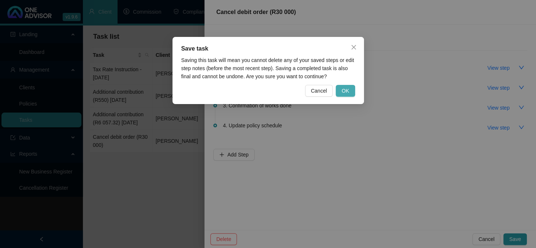
click at [349, 85] on button "OK" at bounding box center [345, 91] width 19 height 12
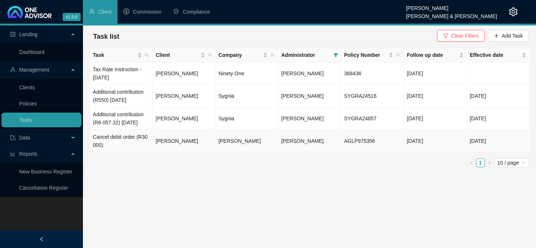
click at [116, 146] on td "Cancel debit order (R30 000)" at bounding box center [121, 141] width 63 height 22
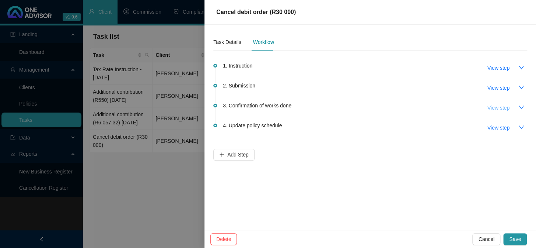
click at [493, 106] on span "View step" at bounding box center [498, 108] width 22 height 8
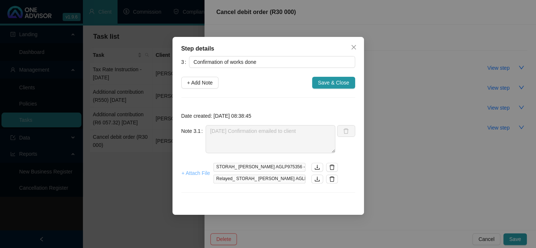
click at [193, 172] on span "+ Attach File" at bounding box center [196, 173] width 28 height 8
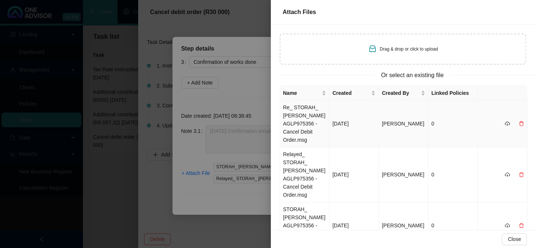
click at [295, 115] on td "Re_ STORAH_ [PERSON_NAME] AGLP975356 - Cancel Debit Order.msg" at bounding box center [304, 123] width 49 height 47
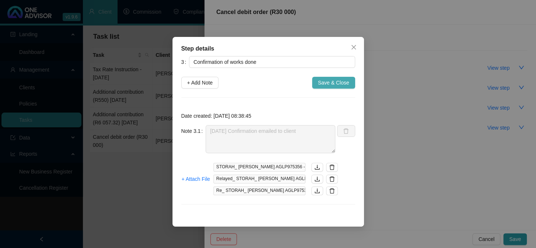
click at [321, 81] on span "Save & Close" at bounding box center [333, 82] width 31 height 8
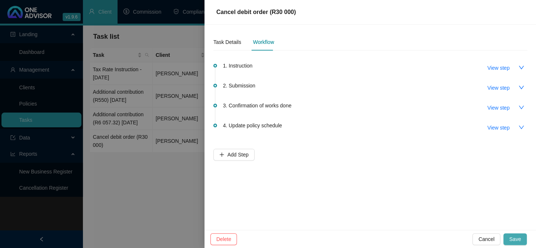
click at [520, 239] on span "Save" at bounding box center [515, 239] width 12 height 8
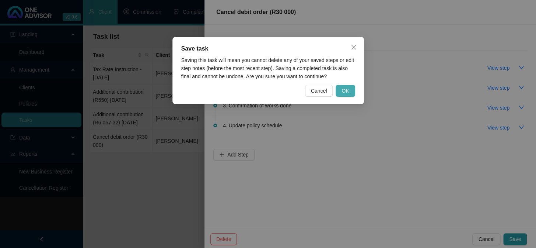
click at [341, 90] on button "OK" at bounding box center [345, 91] width 19 height 12
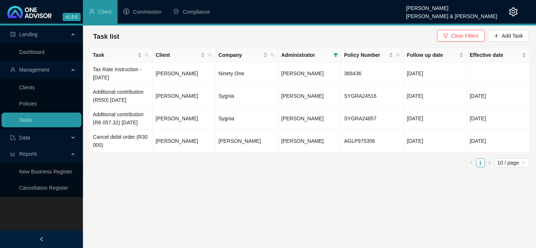
click at [96, 234] on main "Landing Dashboard Management Clients Policies Tasks Data Reports New Business R…" at bounding box center [268, 136] width 536 height 222
click at [169, 122] on td "[PERSON_NAME]" at bounding box center [184, 118] width 63 height 22
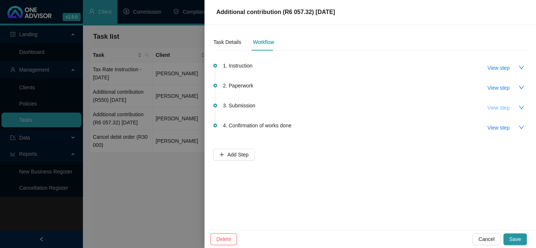
click at [495, 110] on span "View step" at bounding box center [498, 108] width 22 height 8
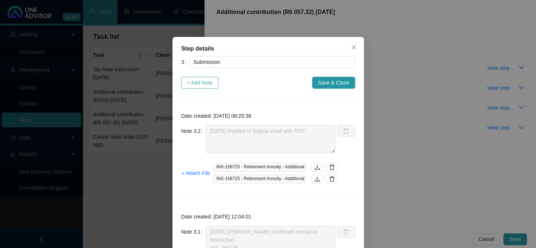
click at [193, 83] on span "+ Add Note" at bounding box center [200, 82] width 26 height 8
type textarea "[DATE] Replied to Sygnia email with POP"
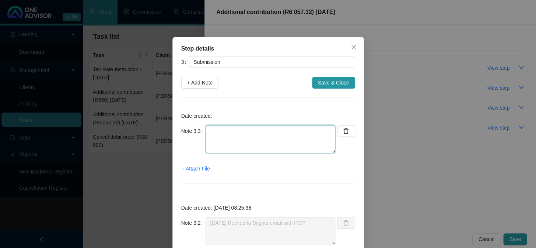
click at [238, 134] on textarea at bounding box center [271, 139] width 130 height 28
type textarea "[DATE] Instruction processed"
click at [192, 168] on span "+ Attach File" at bounding box center [196, 168] width 28 height 8
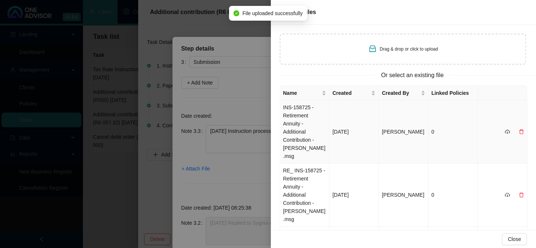
click at [293, 112] on td "INS-158725 - Retirement Annuity - Additional Contribution - [PERSON_NAME].msg" at bounding box center [304, 131] width 49 height 63
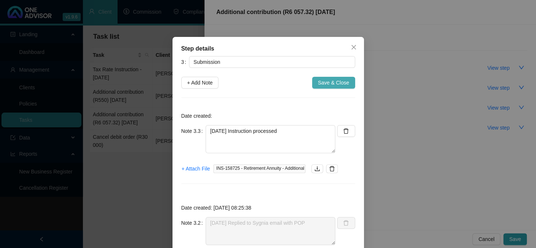
click at [321, 84] on span "Save & Close" at bounding box center [333, 82] width 31 height 8
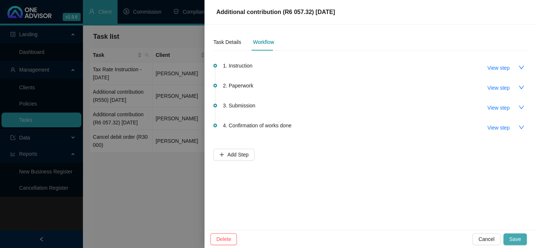
click at [513, 237] on span "Save" at bounding box center [515, 239] width 12 height 8
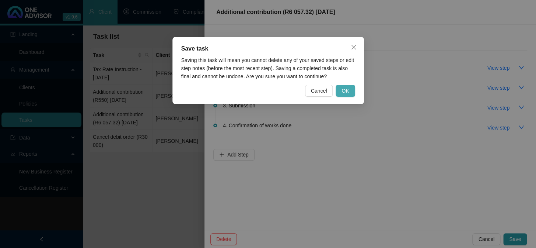
click at [350, 91] on button "OK" at bounding box center [345, 91] width 19 height 12
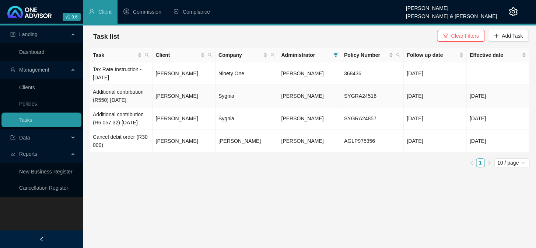
click at [180, 97] on td "[PERSON_NAME]" at bounding box center [184, 96] width 63 height 22
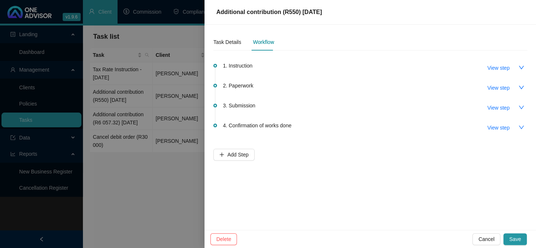
click at [233, 105] on span "3. Submission" at bounding box center [239, 105] width 32 height 8
click at [501, 106] on span "View step" at bounding box center [498, 108] width 22 height 8
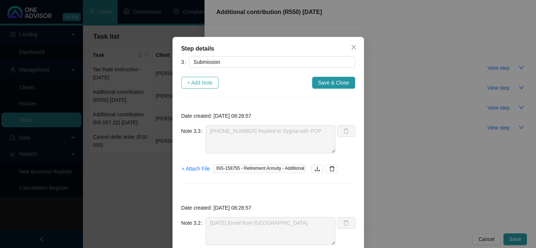
click at [195, 82] on span "+ Add Note" at bounding box center [200, 82] width 26 height 8
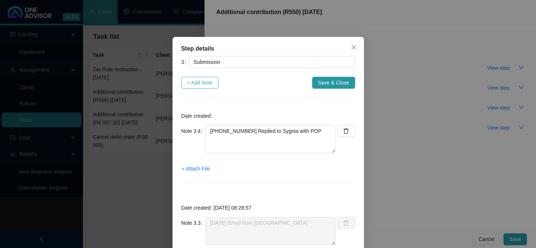
type textarea "[PHONE_NUMBER] Replied to Sygnia with POP"
type textarea "[DATE] Email from [GEOGRAPHIC_DATA]"
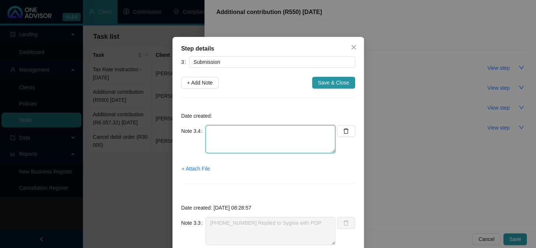
click at [249, 141] on textarea at bounding box center [271, 139] width 130 height 28
type textarea "[DATE] Instruction Processed"
click at [200, 166] on span "+ Attach File" at bounding box center [196, 168] width 28 height 8
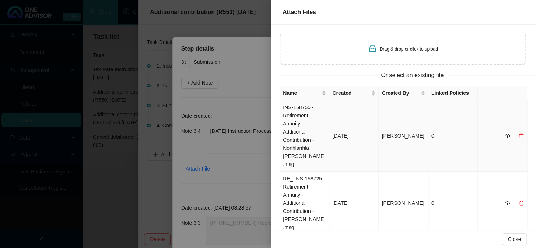
click at [295, 118] on td "INS-158755 - Retirement Annuity - Additional Contribution - Nonhlanhla [PERSON_…" at bounding box center [304, 135] width 49 height 71
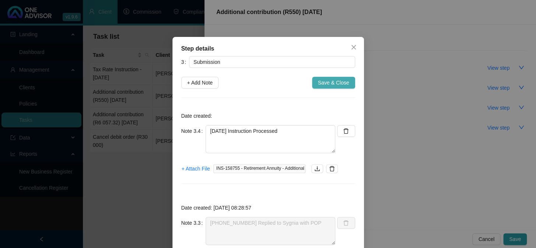
click at [337, 82] on span "Save & Close" at bounding box center [333, 82] width 31 height 8
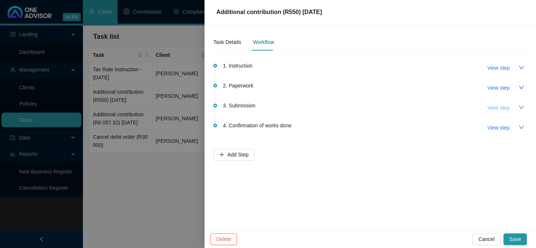
click at [496, 104] on span "View step" at bounding box center [498, 108] width 22 height 8
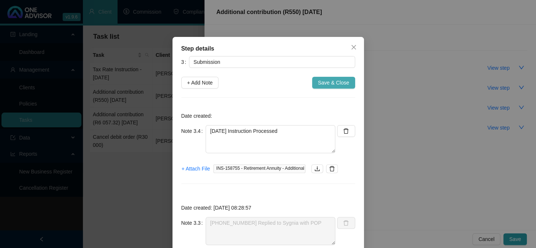
click at [329, 79] on span "Save & Close" at bounding box center [333, 82] width 31 height 8
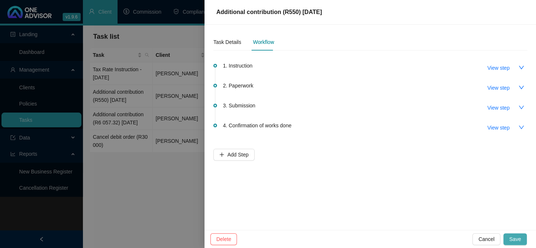
click at [519, 237] on span "Save" at bounding box center [515, 239] width 12 height 8
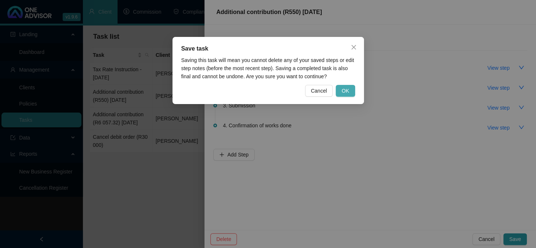
click at [343, 89] on span "OK" at bounding box center [345, 91] width 7 height 8
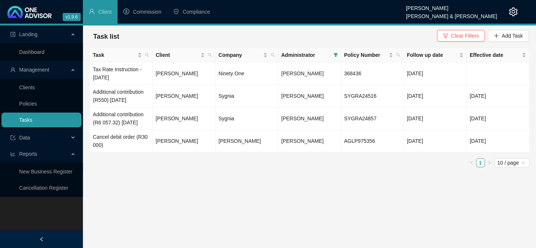
click at [30, 121] on link "Tasks" at bounding box center [25, 120] width 13 height 6
drag, startPoint x: 166, startPoint y: 55, endPoint x: 120, endPoint y: 56, distance: 45.3
click at [120, 56] on tr "Task Client Company Administrator Policy Number Follow up date Effective date" at bounding box center [310, 55] width 440 height 14
click at [199, 225] on main "Landing Dashboard Management Clients Policies Tasks Data Reports New Business R…" at bounding box center [268, 136] width 536 height 222
